Goal: Information Seeking & Learning: Find specific fact

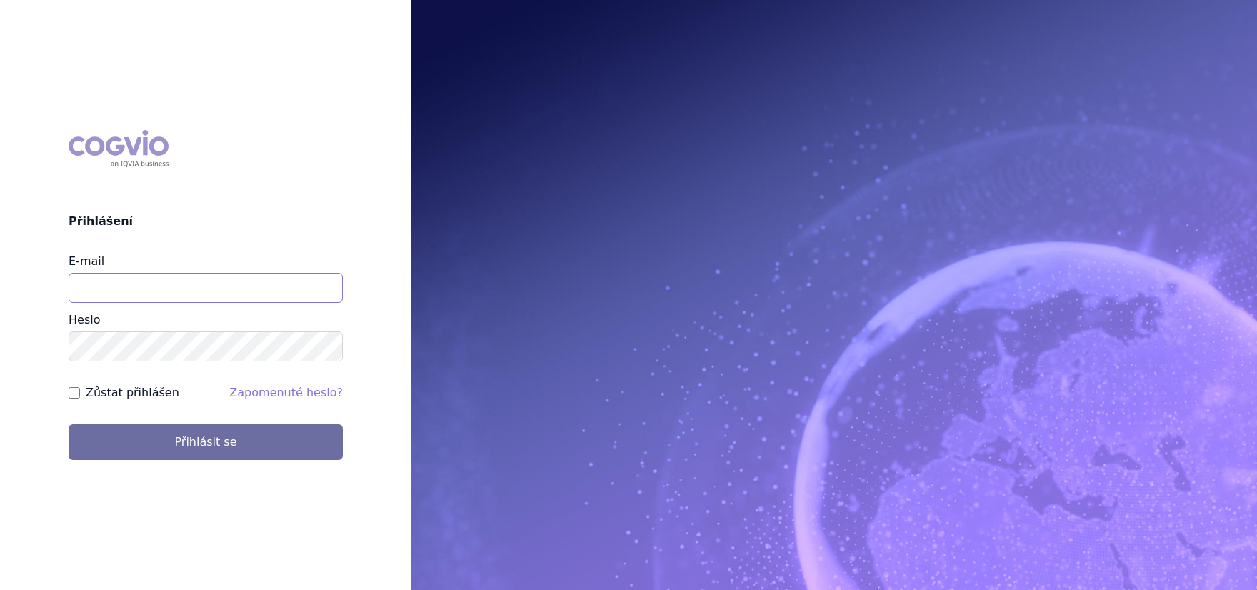
click at [201, 295] on input "E-mail" at bounding box center [206, 288] width 274 height 30
type input "[PERSON_NAME][EMAIL_ADDRESS][DOMAIN_NAME]"
click at [154, 394] on label "Zůstat přihlášen" at bounding box center [133, 392] width 94 height 17
click at [80, 394] on input "Zůstat přihlášen" at bounding box center [74, 392] width 11 height 11
checkbox input "true"
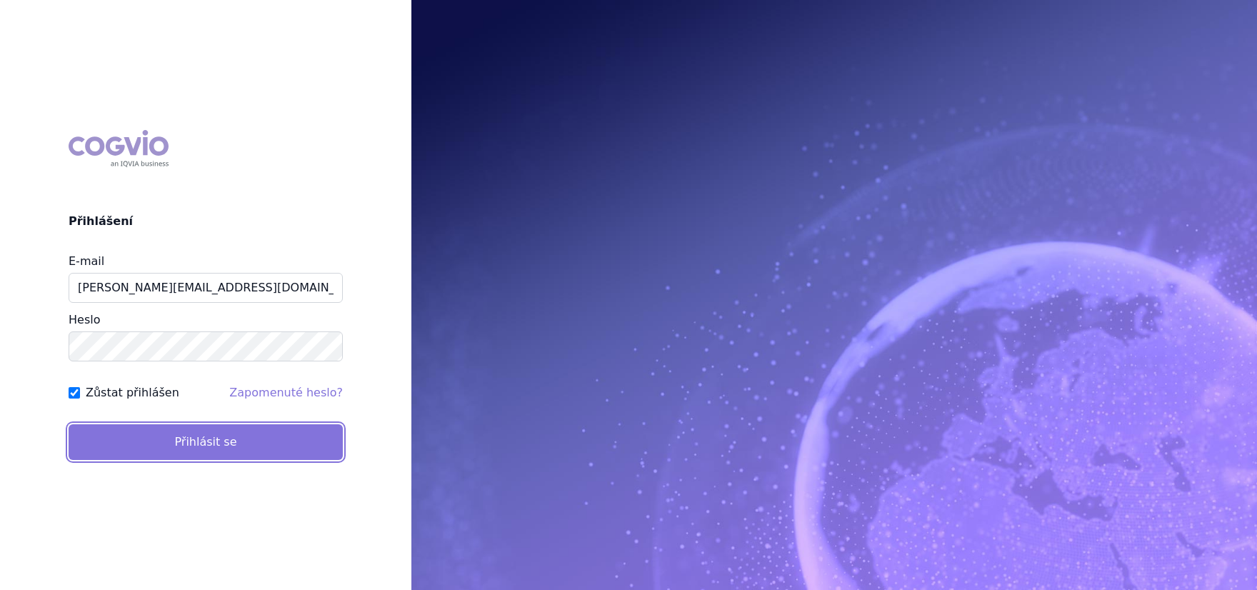
click at [149, 441] on button "Přihlásit se" at bounding box center [206, 442] width 274 height 36
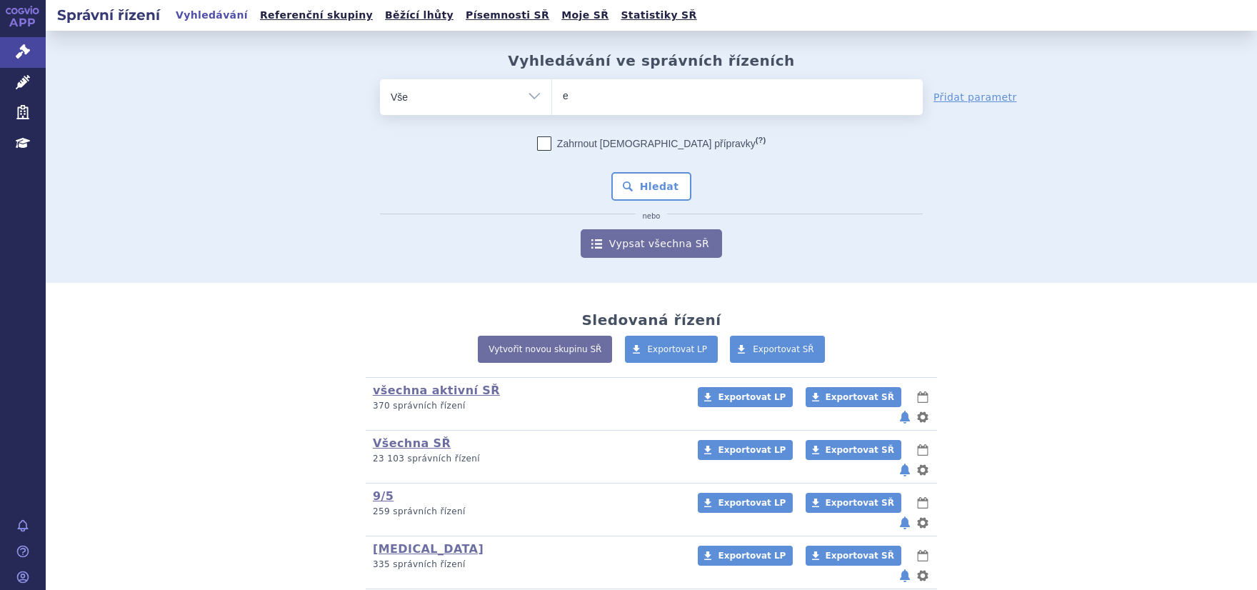
type input "el"
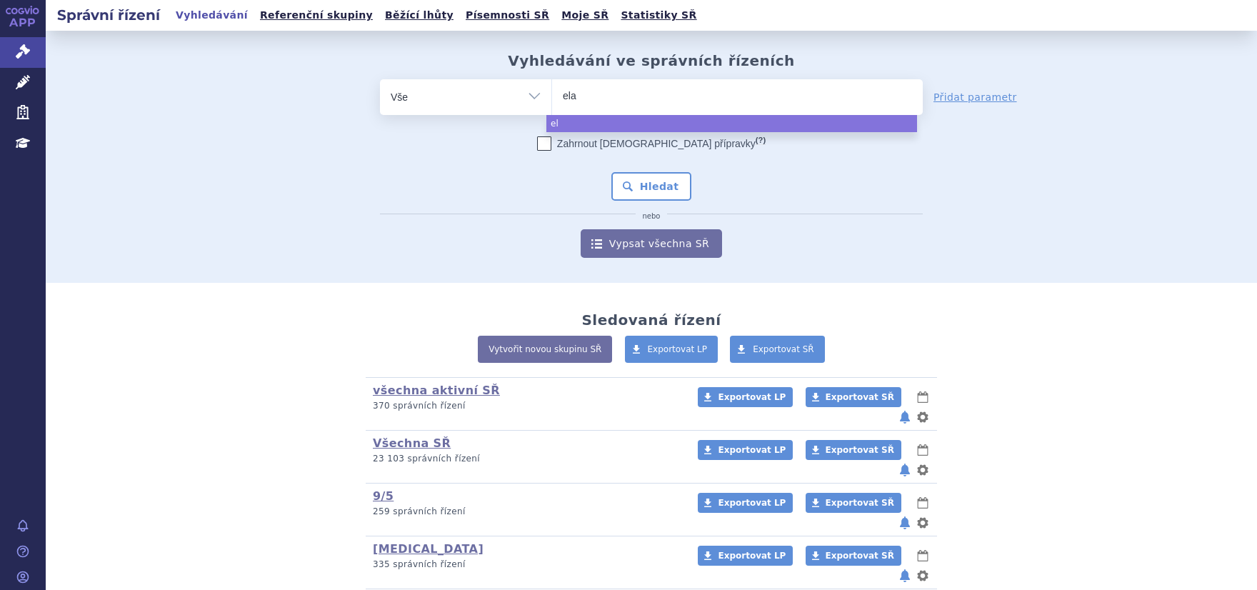
type input "elah"
type input "elaher"
type input "elahere"
select select "elahere"
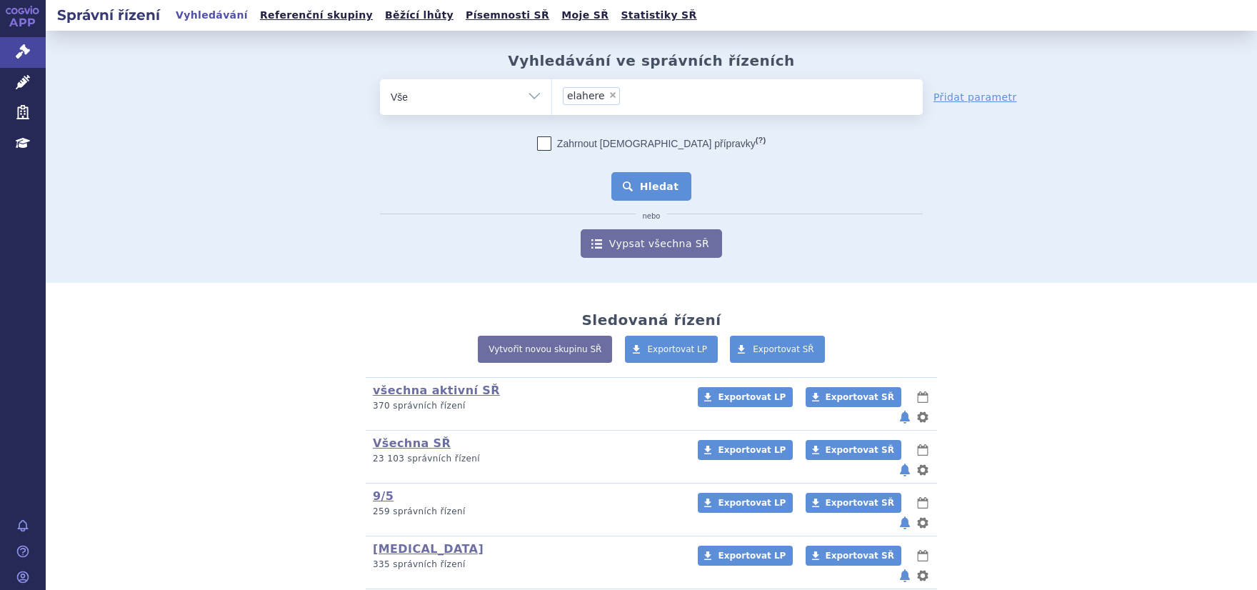
click at [647, 187] on button "Hledat" at bounding box center [652, 186] width 81 height 29
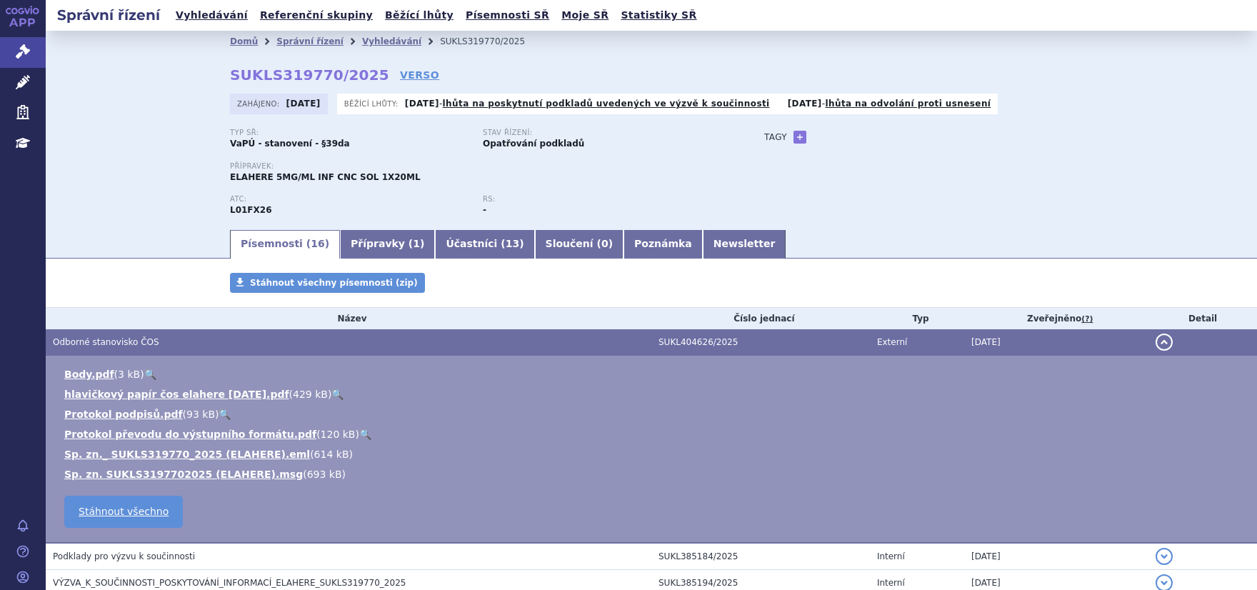
scroll to position [90, 0]
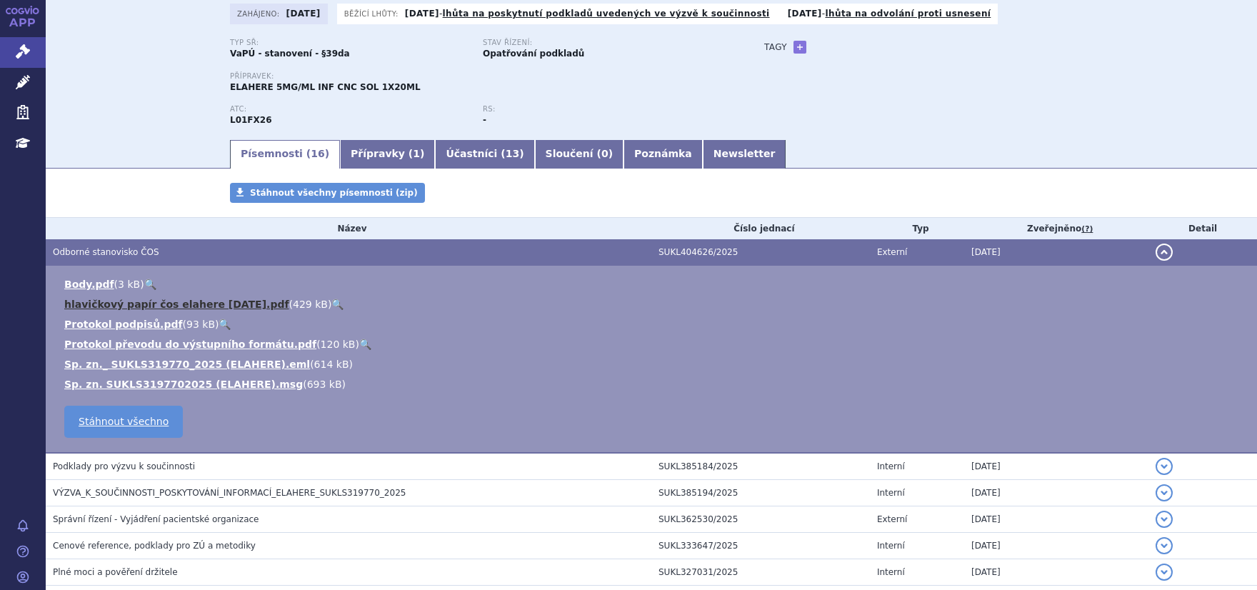
click at [109, 309] on link "hlavičkový papír čos elahere 1 10 2025.pdf" at bounding box center [176, 304] width 225 height 11
